Goal: Task Accomplishment & Management: Use online tool/utility

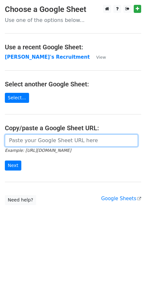
click at [39, 141] on input "url" at bounding box center [71, 140] width 133 height 12
paste input "https://docs.google.com/spreadsheets/d/1Cr9APMfEyBzomlp0d5nIDRAmjV2mnvwC1MH092O…"
type input "https://docs.google.com/spreadsheets/d/1Cr9APMfEyBzomlp0d5nIDRAmjV2mnvwC1MH092O…"
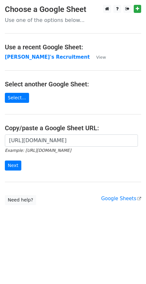
scroll to position [0, 0]
click at [15, 166] on input "Next" at bounding box center [13, 166] width 16 height 10
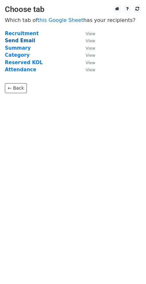
click at [20, 41] on strong "Send Email" at bounding box center [20, 41] width 30 height 6
click at [19, 41] on strong "Send Email" at bounding box center [20, 41] width 30 height 6
click at [21, 39] on strong "Send Email" at bounding box center [20, 41] width 30 height 6
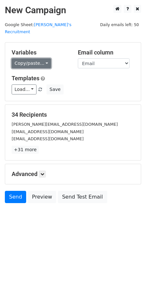
click at [45, 58] on link "Copy/paste..." at bounding box center [31, 63] width 39 height 10
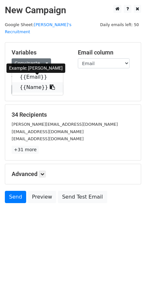
click at [50, 84] on icon at bounding box center [52, 86] width 5 height 5
